Goal: Task Accomplishment & Management: Use online tool/utility

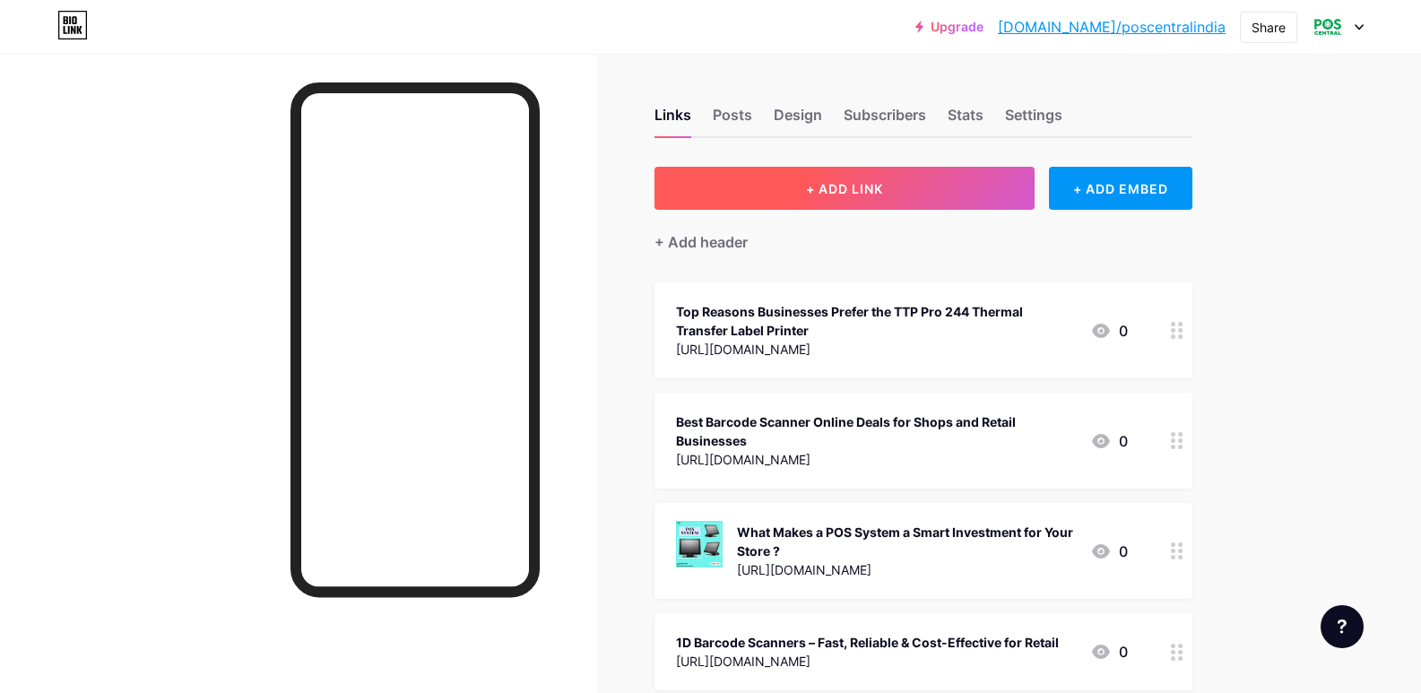
click at [895, 184] on button "+ ADD LINK" at bounding box center [844, 188] width 381 height 43
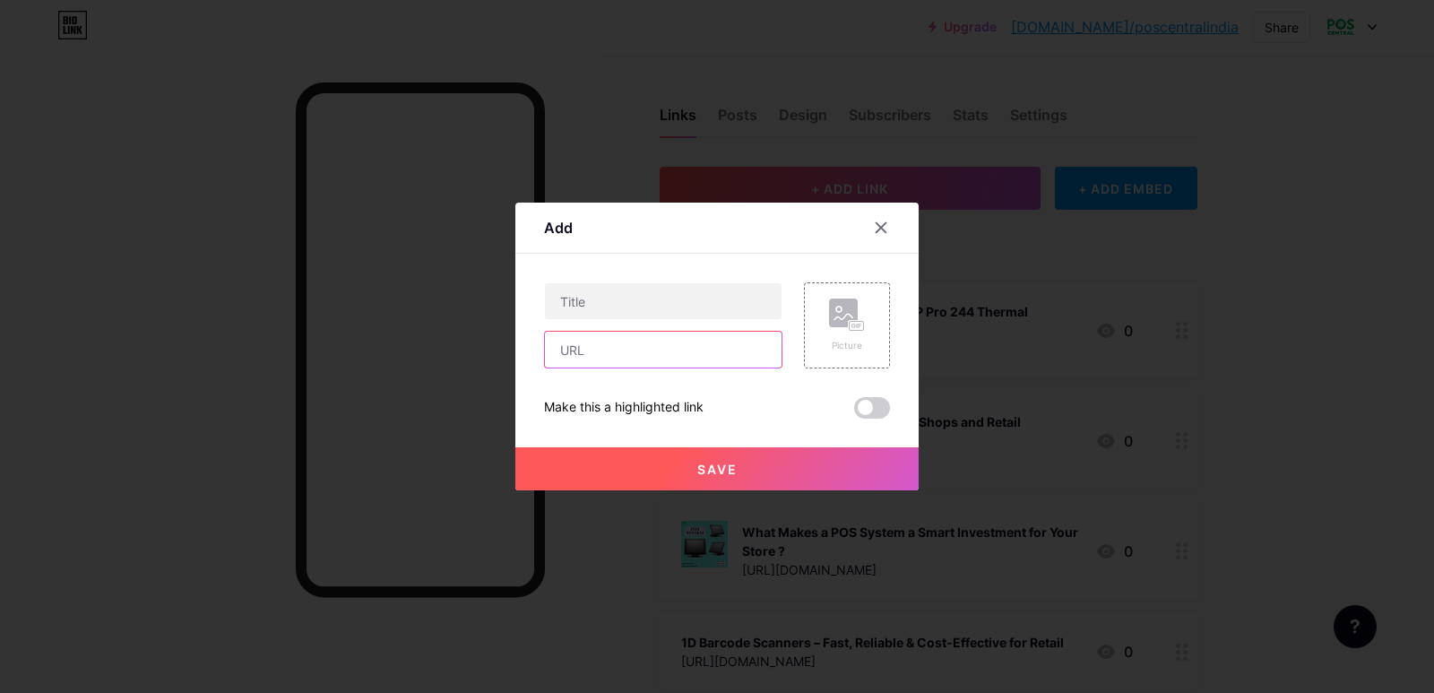
click at [606, 356] on input "text" at bounding box center [663, 350] width 237 height 36
paste input "[URL][DOMAIN_NAME]"
type input "[URL][DOMAIN_NAME]"
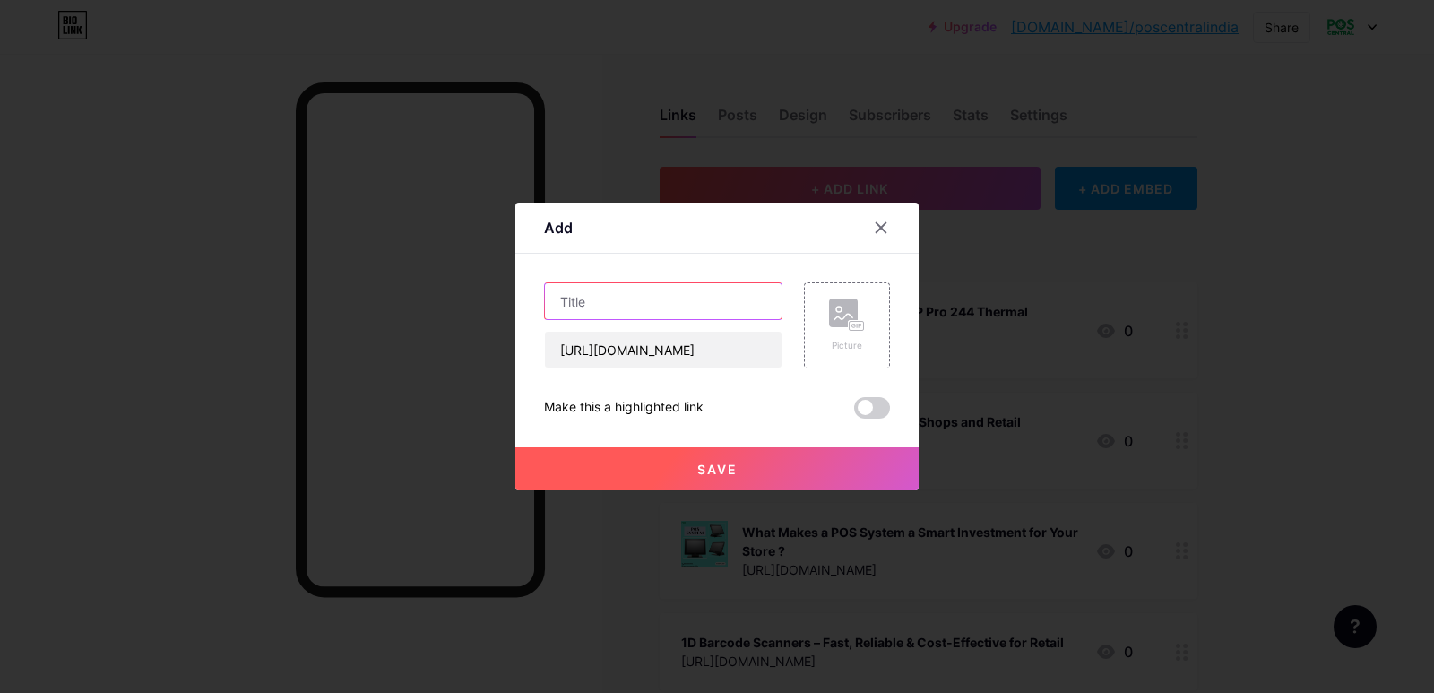
click at [653, 307] on input "text" at bounding box center [663, 301] width 237 height 36
paste input "Top POS Systems in [GEOGRAPHIC_DATA] That Transform Everyday Sales Operations"
type input "Top POS Systems in [GEOGRAPHIC_DATA] That Transform Everyday Sales Operations"
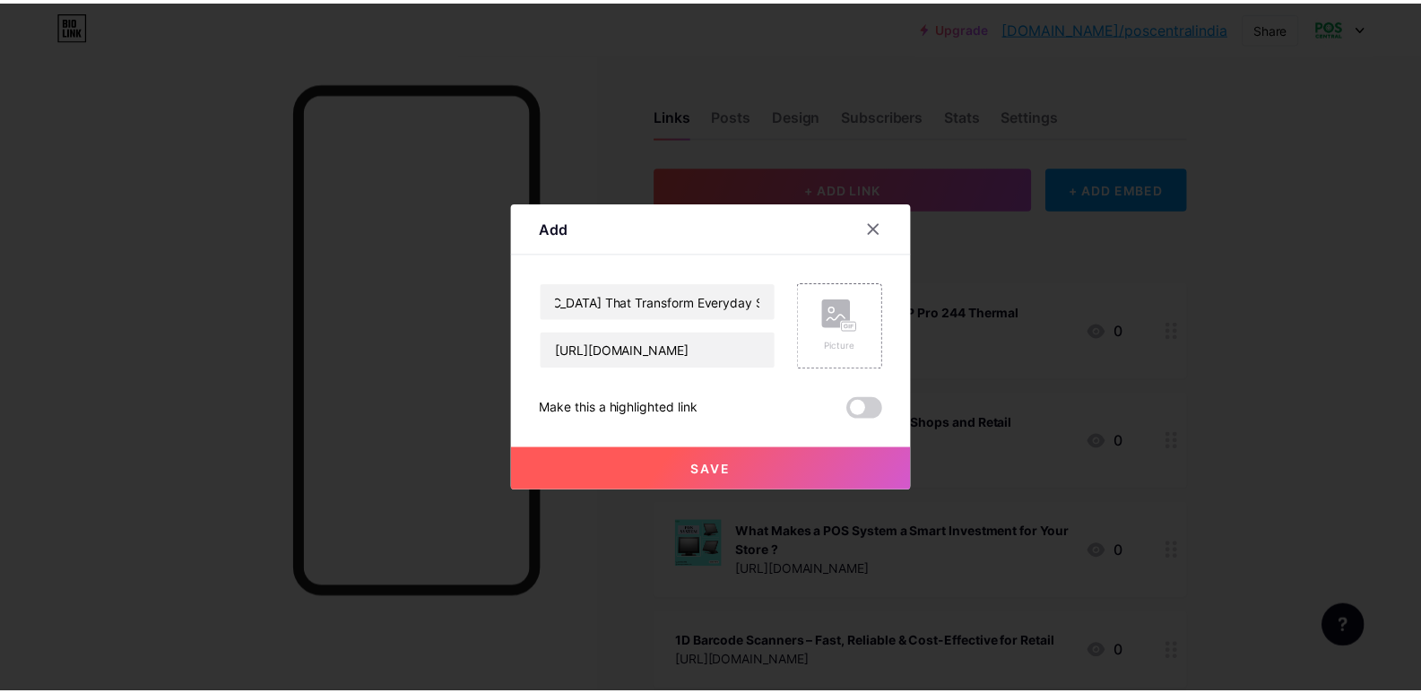
scroll to position [0, 0]
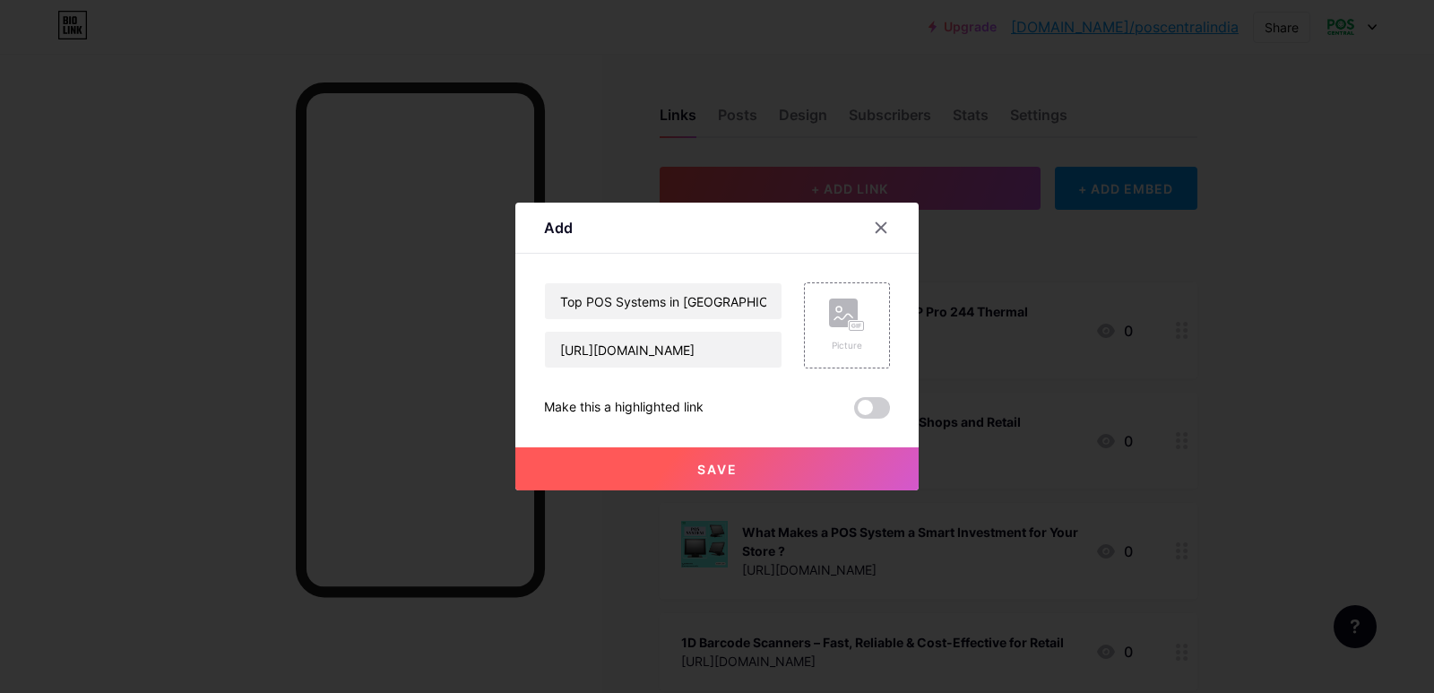
click at [733, 462] on span "Save" at bounding box center [717, 469] width 40 height 15
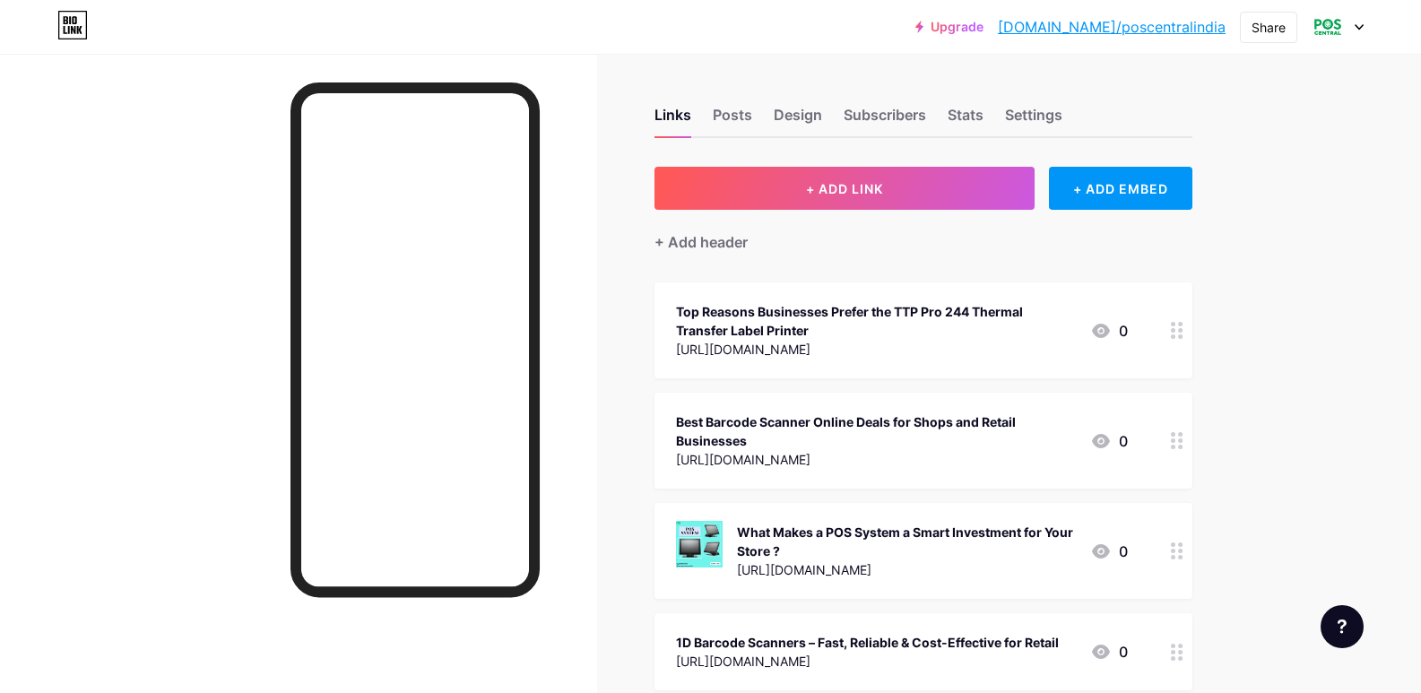
click at [578, 358] on div at bounding box center [298, 400] width 597 height 693
click at [1285, 24] on div "Share" at bounding box center [1268, 27] width 57 height 31
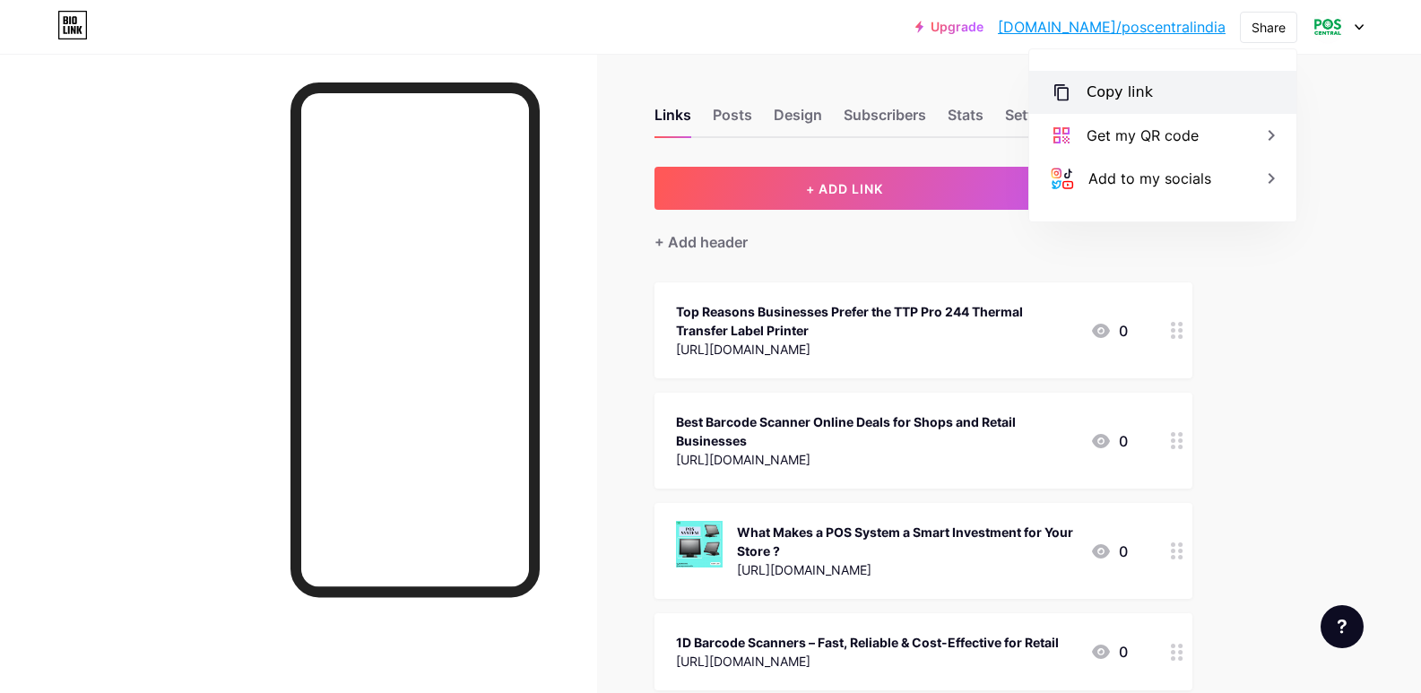
click at [1156, 94] on div "Copy link" at bounding box center [1162, 92] width 267 height 43
type textarea "[URL][DOMAIN_NAME]"
